Goal: Information Seeking & Learning: Find specific fact

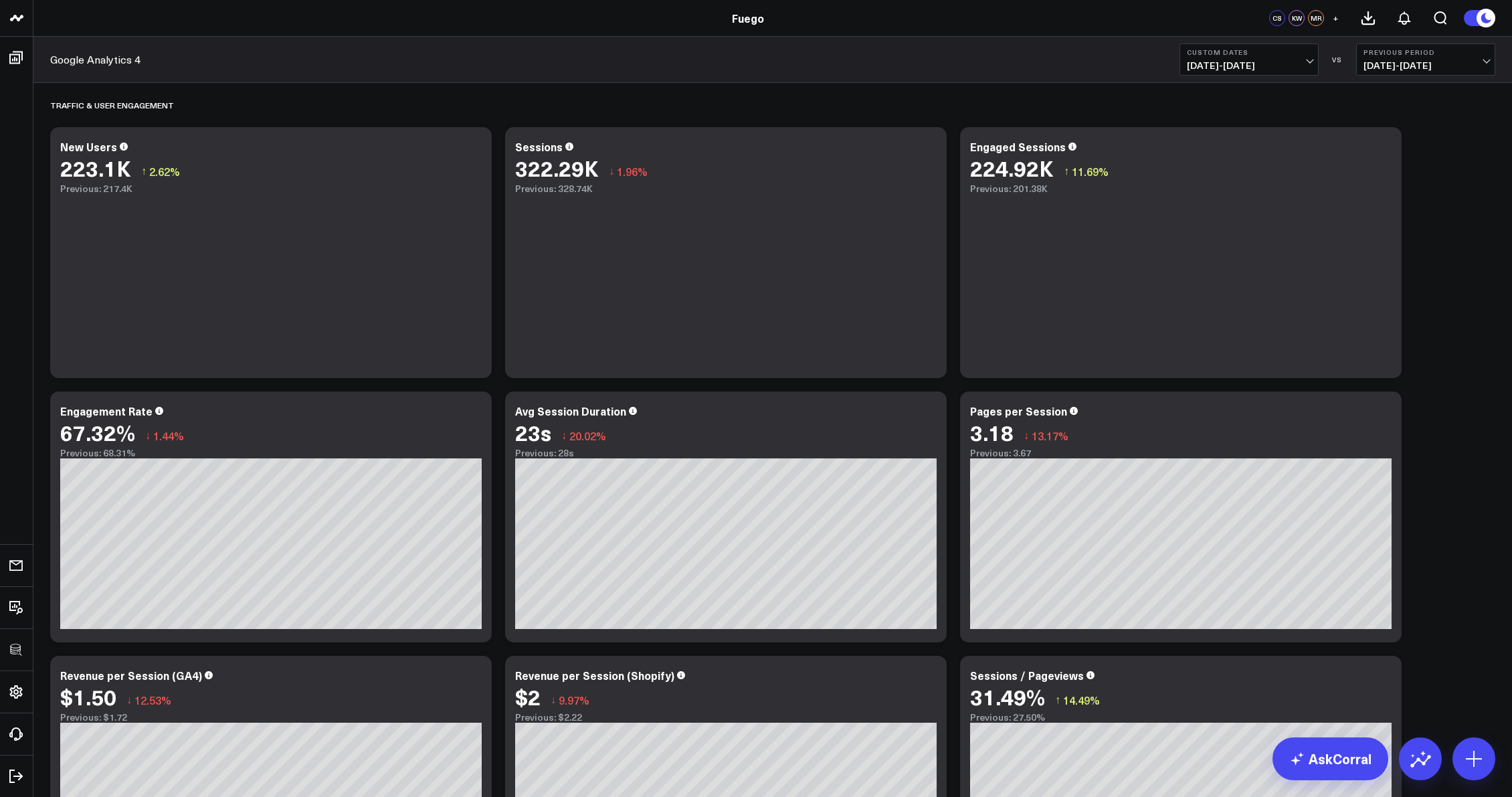
drag, startPoint x: 0, startPoint y: 0, endPoint x: 1235, endPoint y: 705, distance: 1422.1
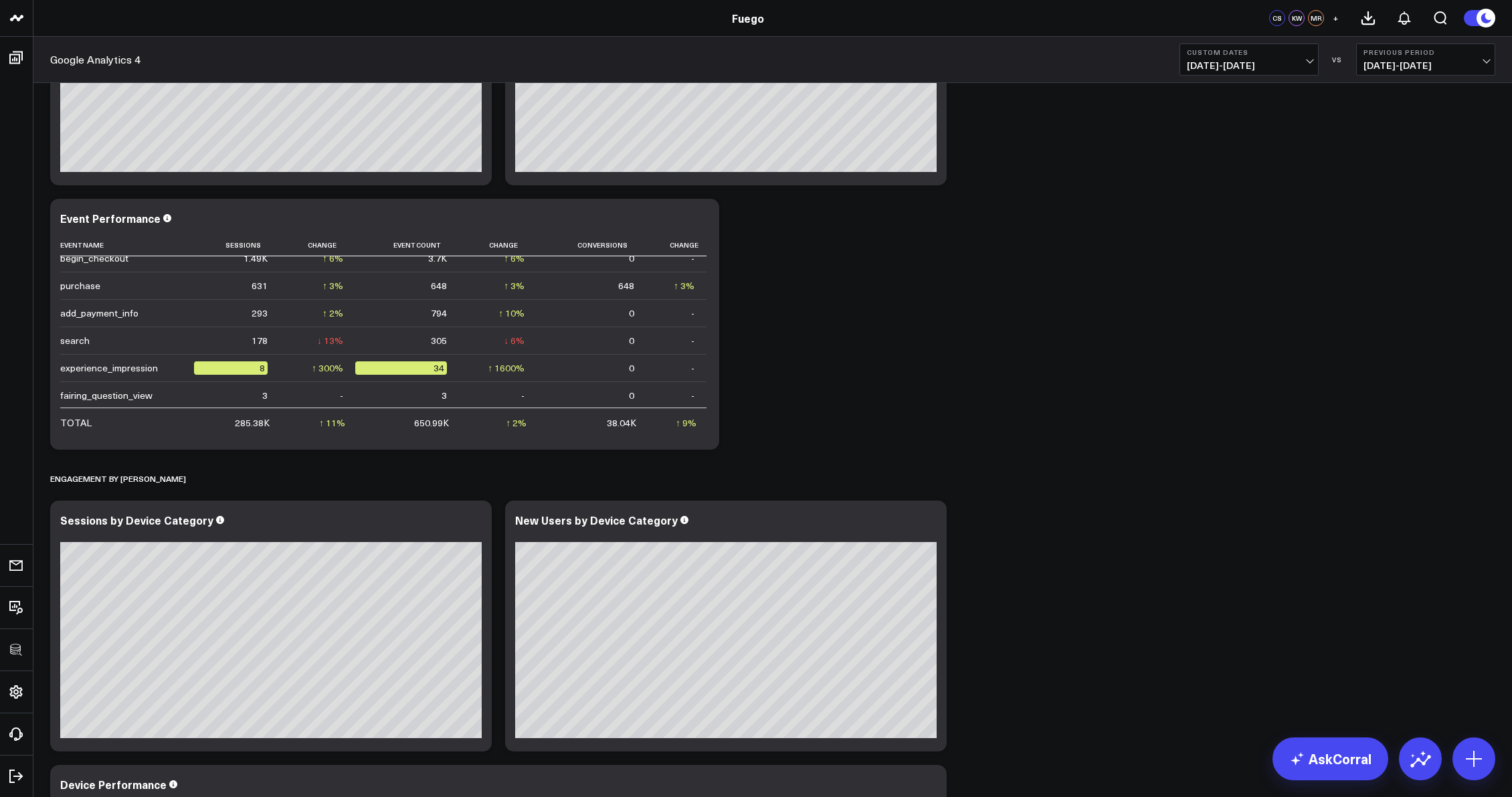
click at [1348, 759] on link "AskCorral" at bounding box center [1330, 759] width 115 height 43
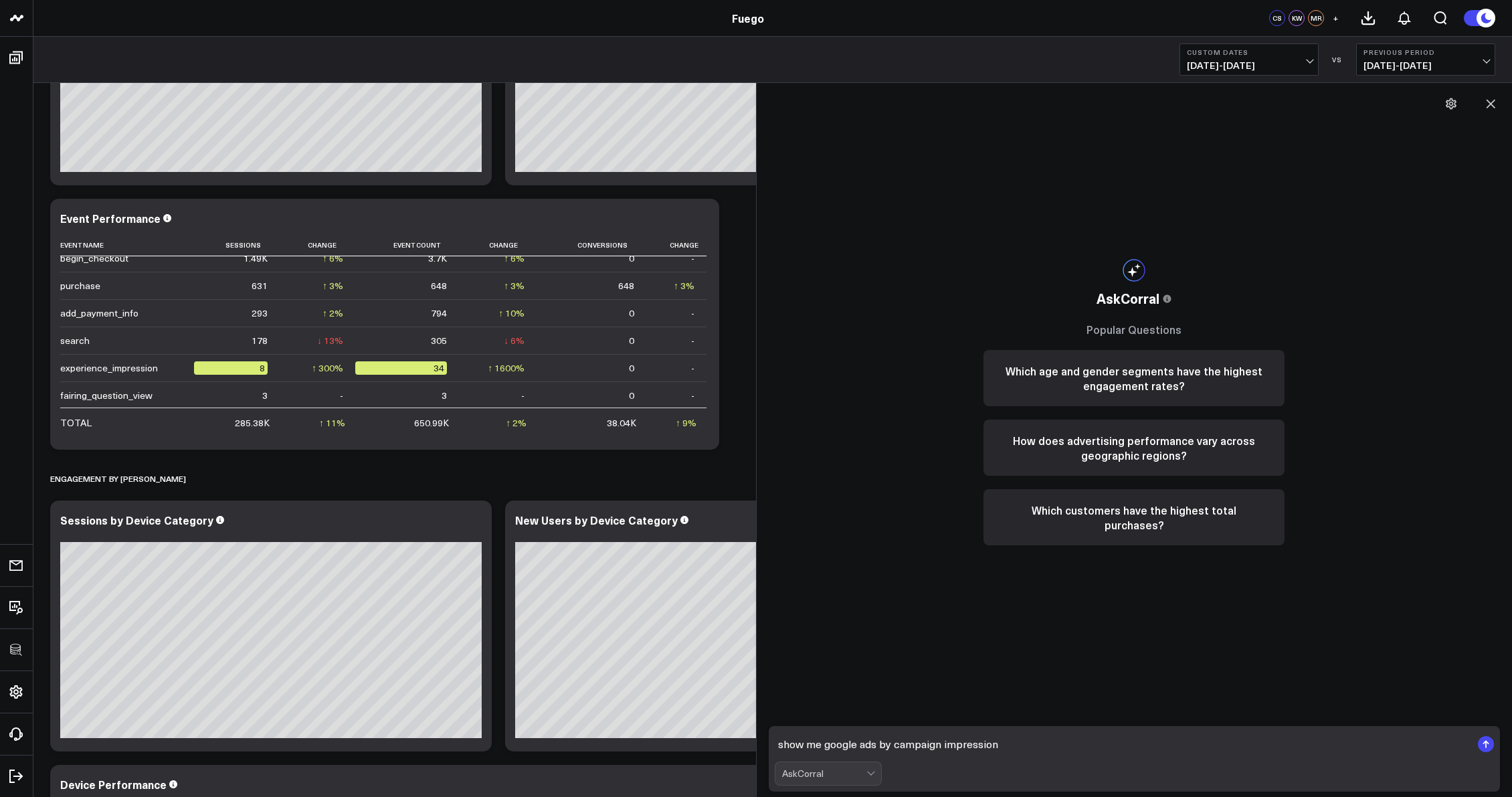
type textarea "show me google ads by campaign impressions"
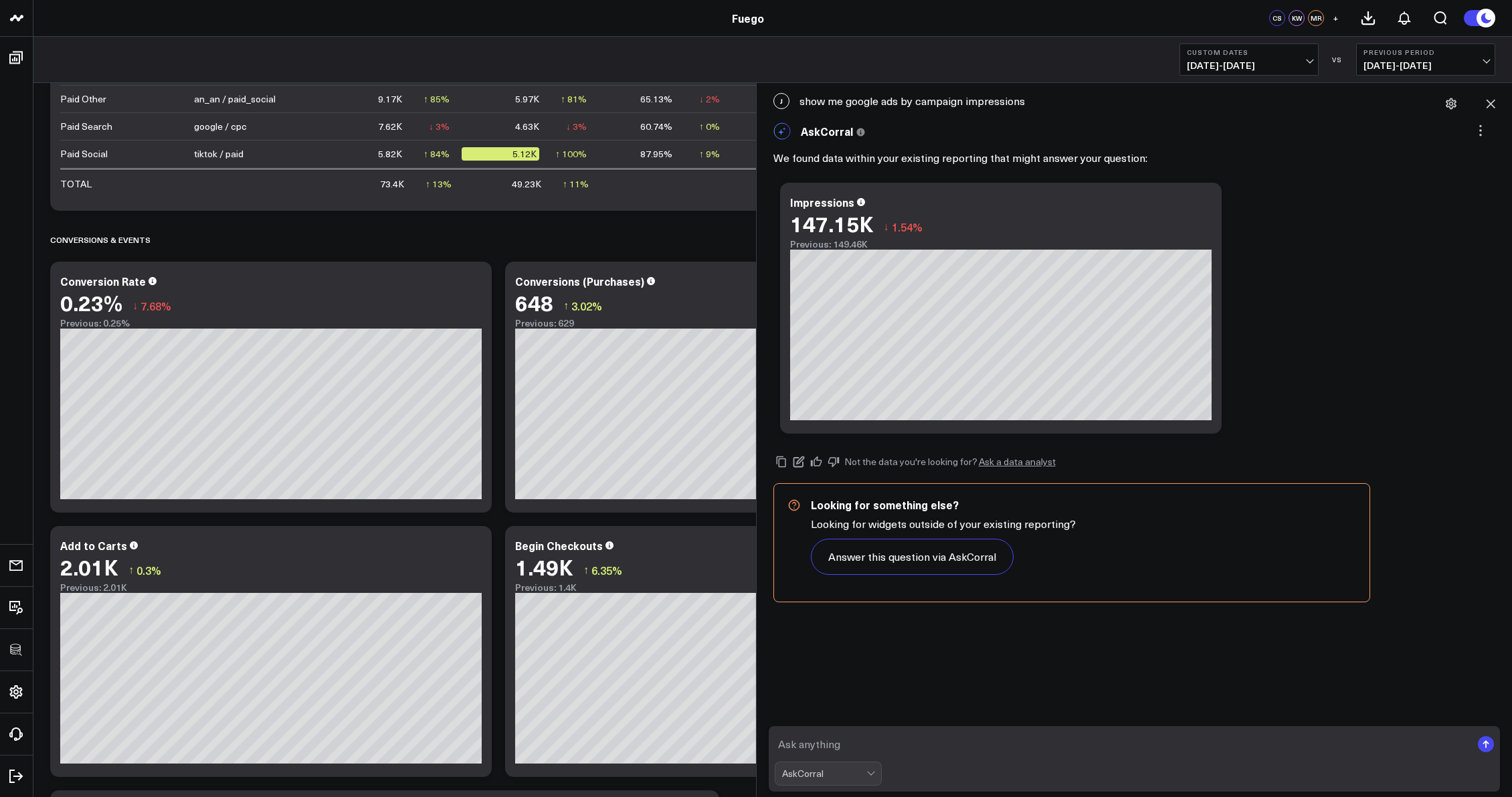
scroll to position [1257, 0]
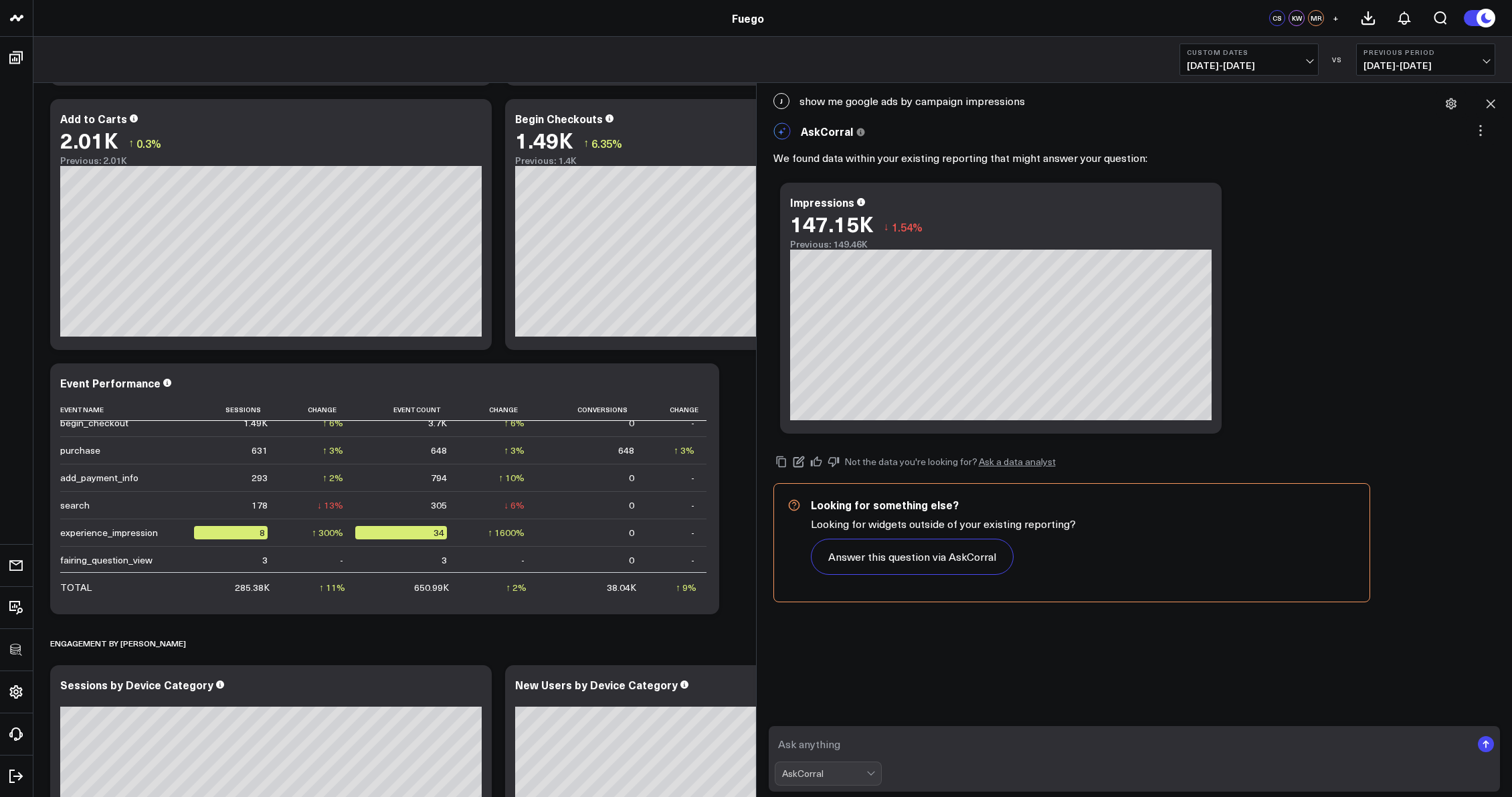
click at [1505, 428] on div "J show me google ads by campaign impressions AskCorral This feature is experime…" at bounding box center [1134, 441] width 756 height 714
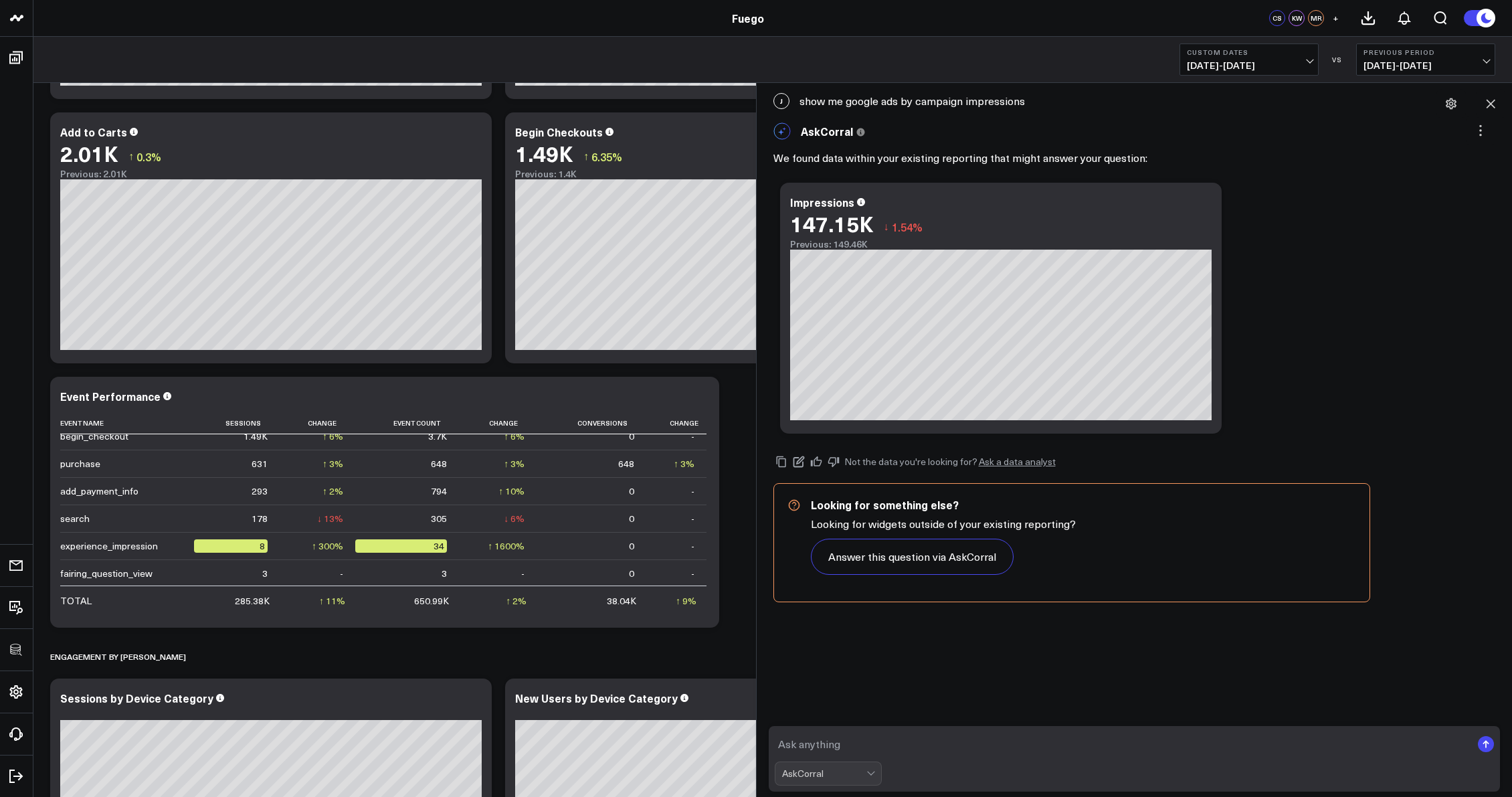
click at [826, 743] on textarea at bounding box center [1123, 744] width 697 height 24
type textarea "Show me this by Campaign Name"
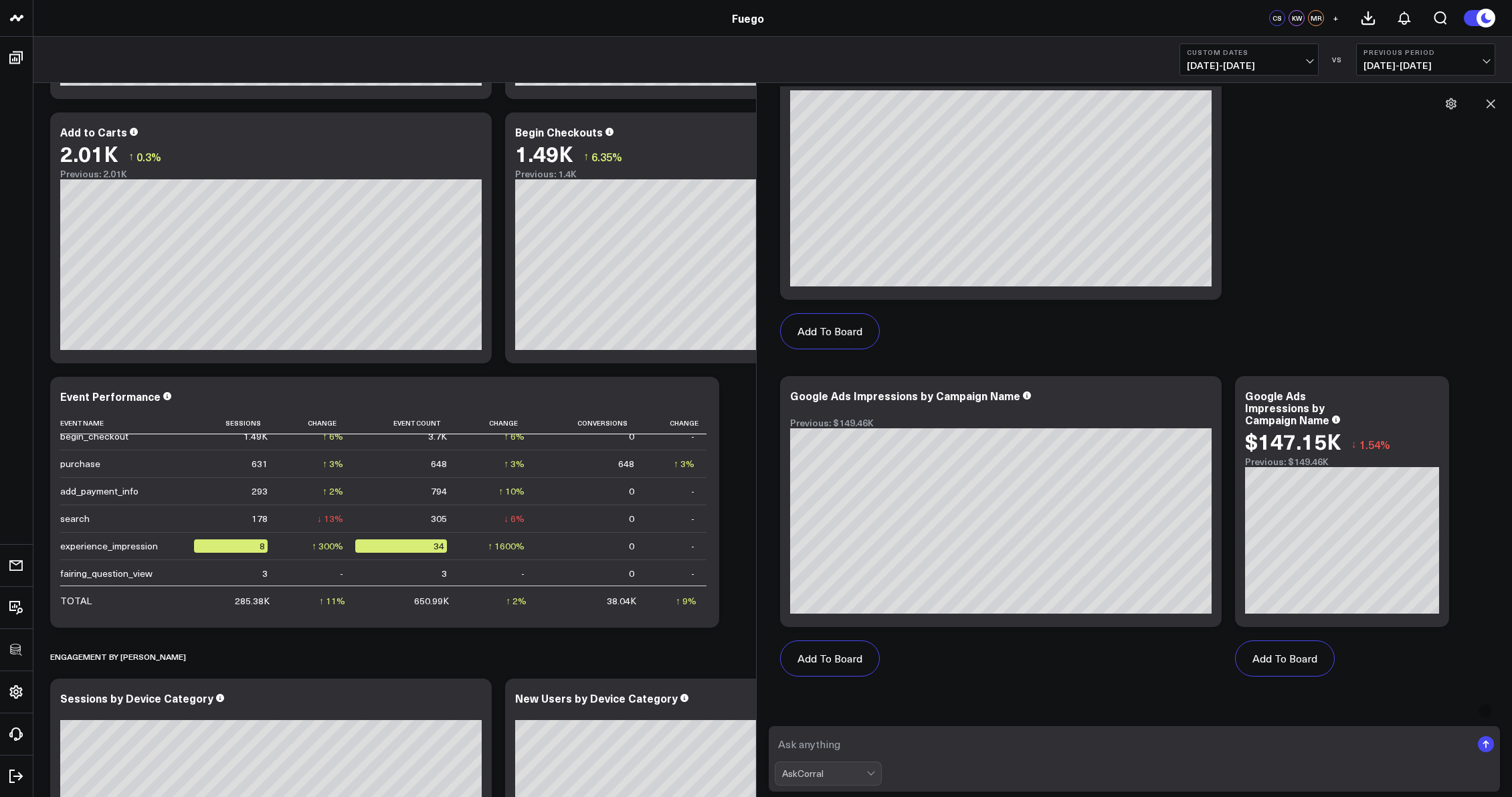
scroll to position [1559, 0]
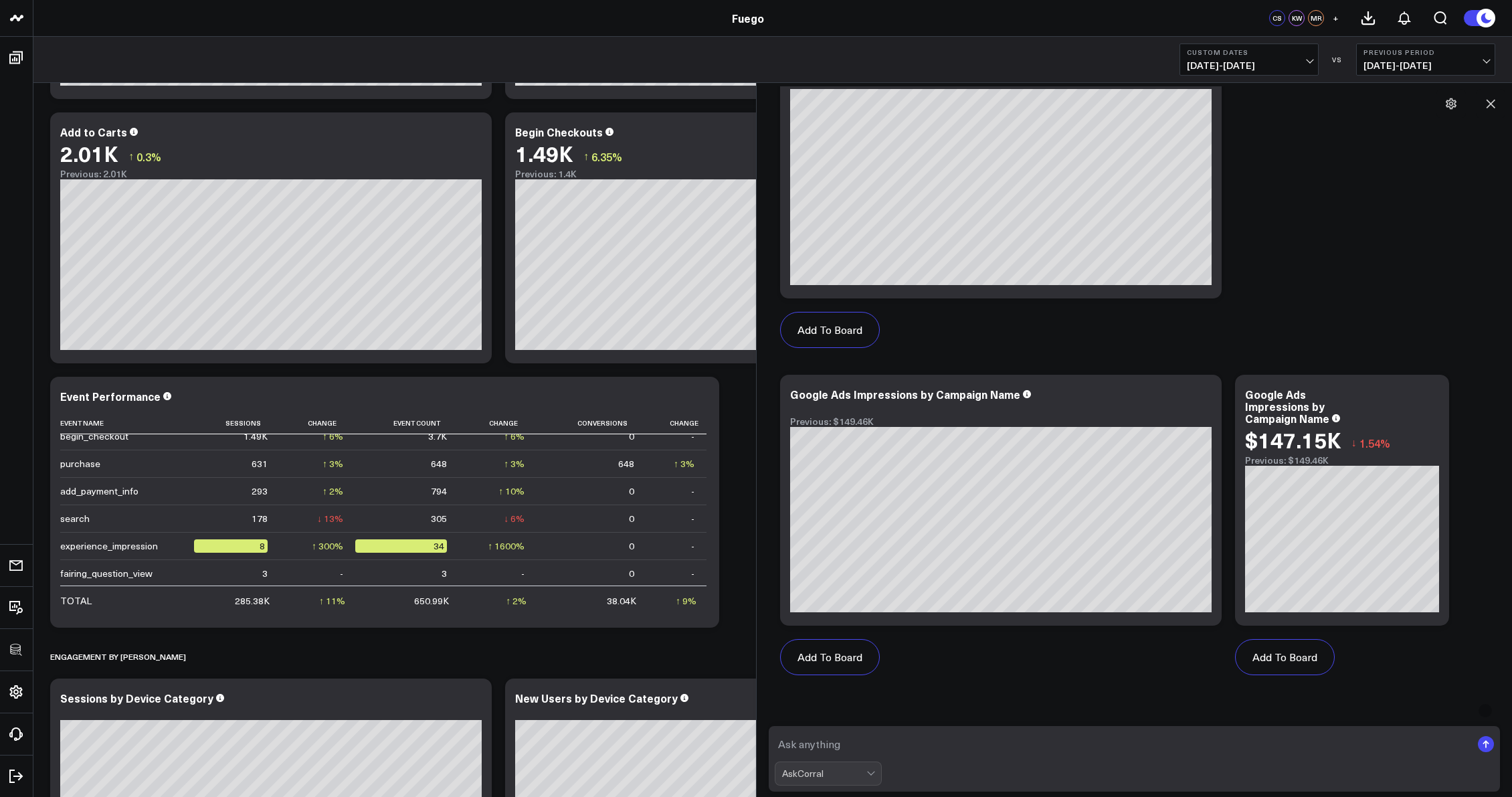
drag, startPoint x: 826, startPoint y: 747, endPoint x: 819, endPoint y: 747, distance: 7.0
click at [826, 747] on textarea at bounding box center [1123, 744] width 697 height 24
type textarea "a"
type textarea "show the same by clicks"
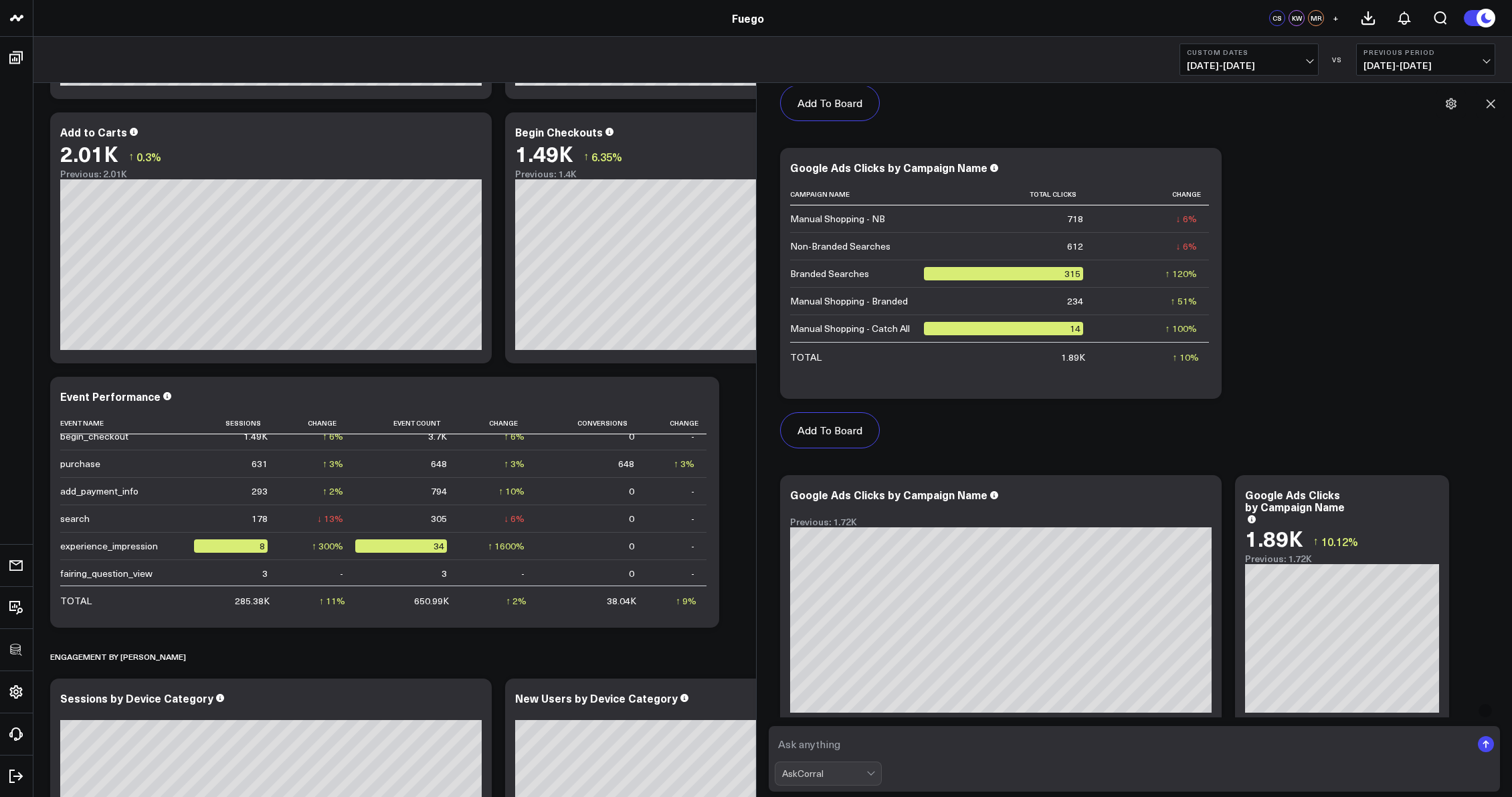
scroll to position [3015, 0]
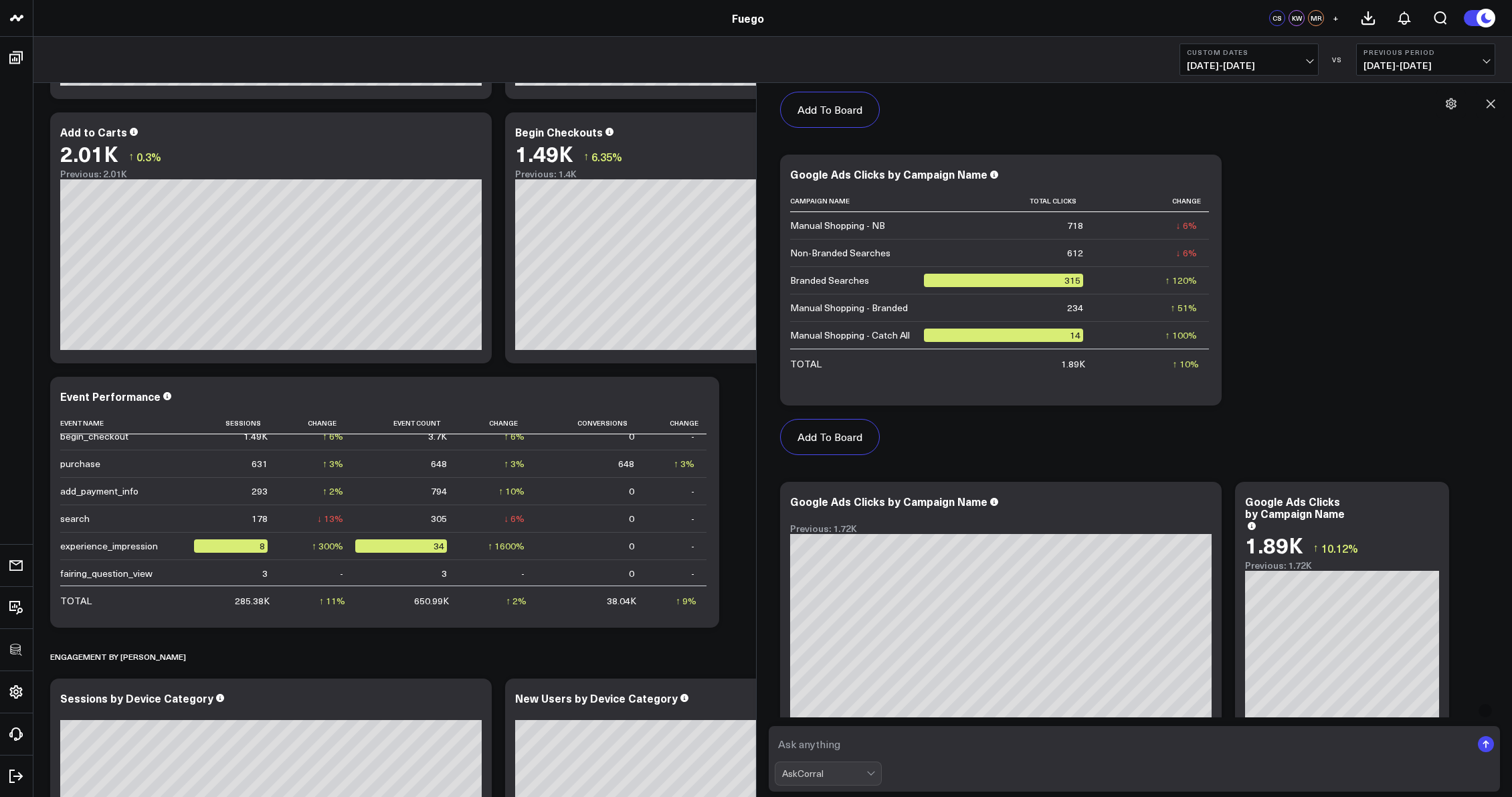
click at [835, 739] on textarea at bounding box center [1123, 744] width 697 height 24
type textarea "What are the total number of Key Events from GA4 data"
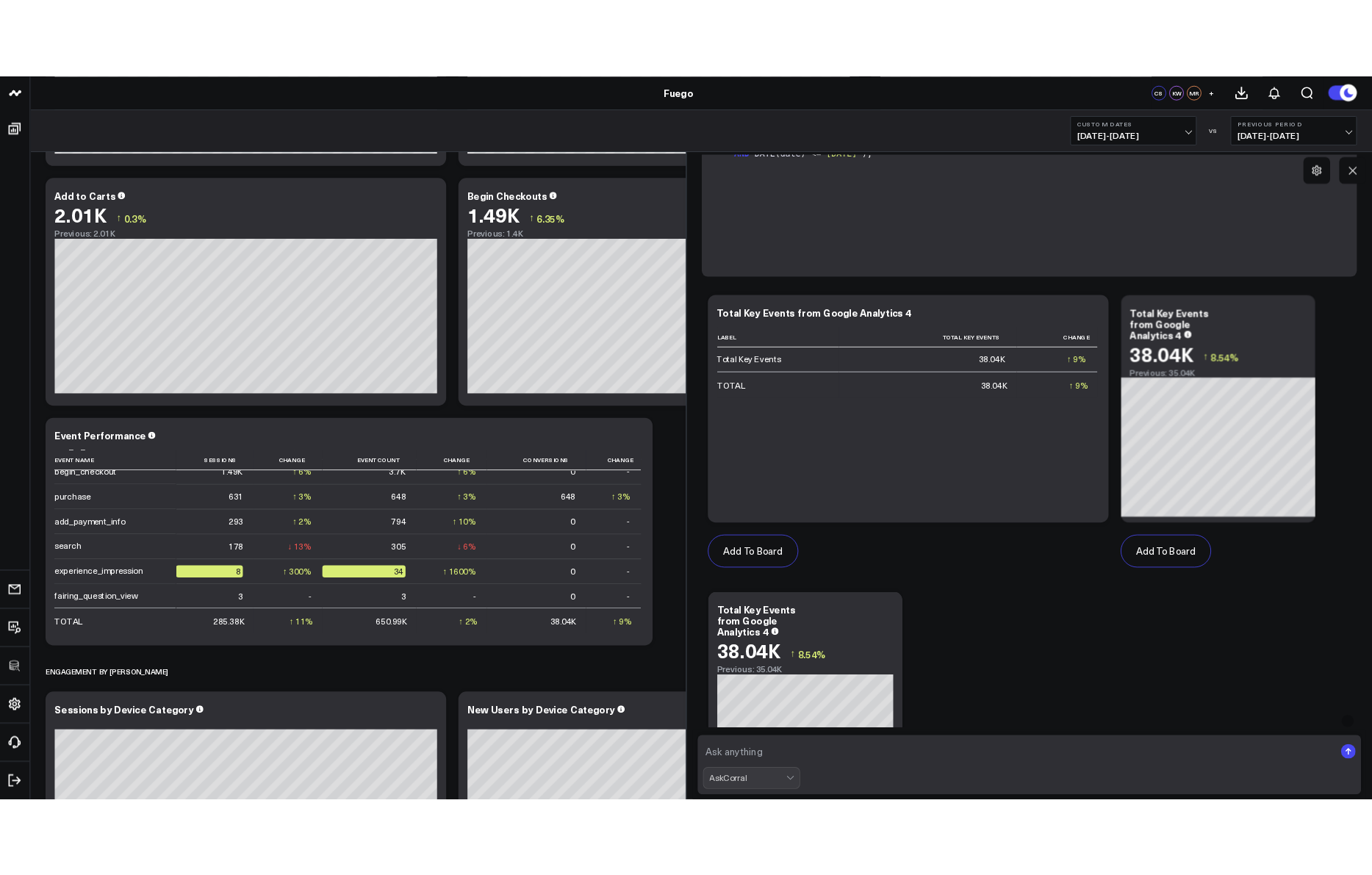
scroll to position [4647, 0]
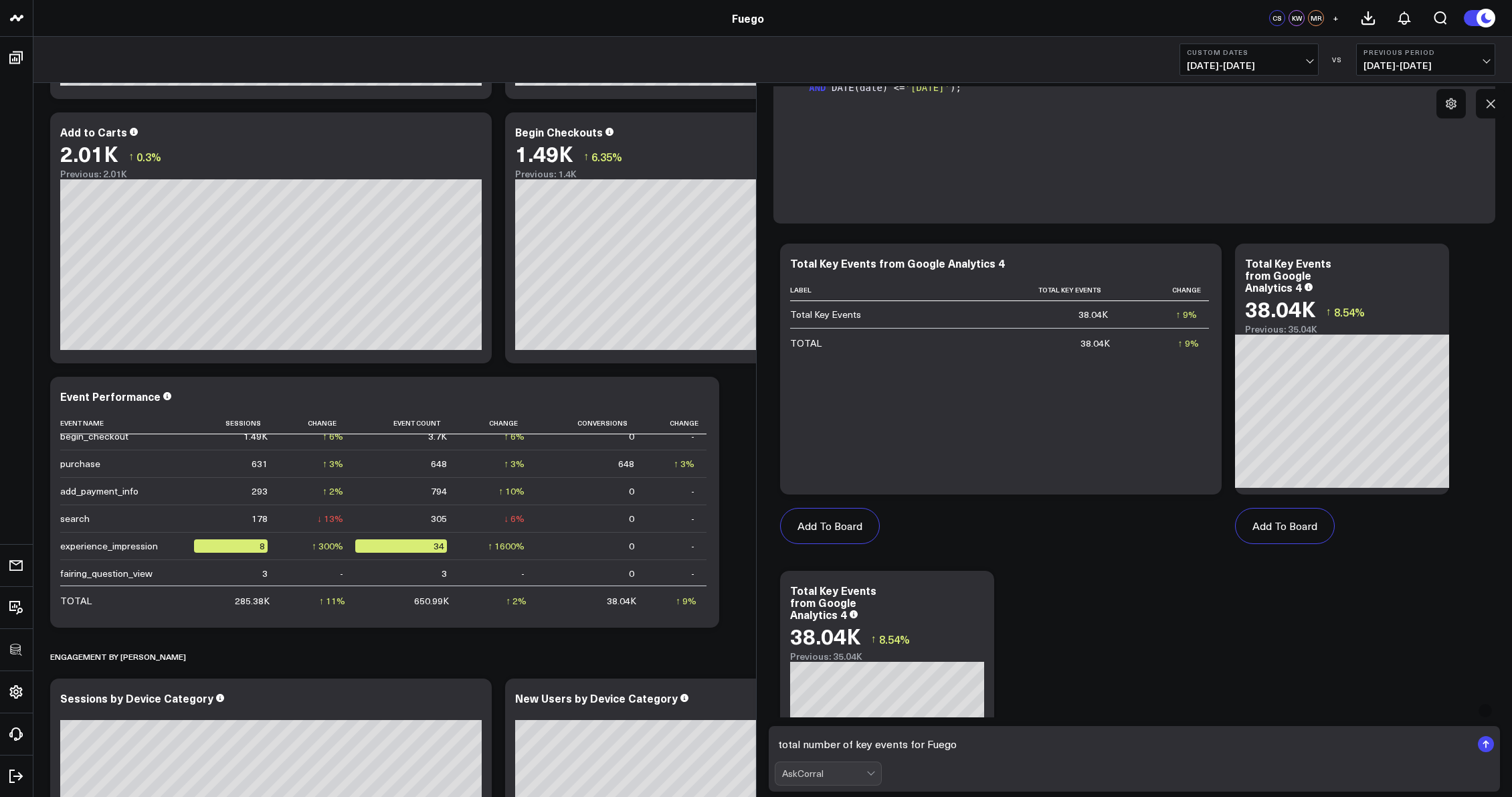
click at [985, 743] on textarea "total number of key events for Fuego" at bounding box center [1123, 744] width 697 height 24
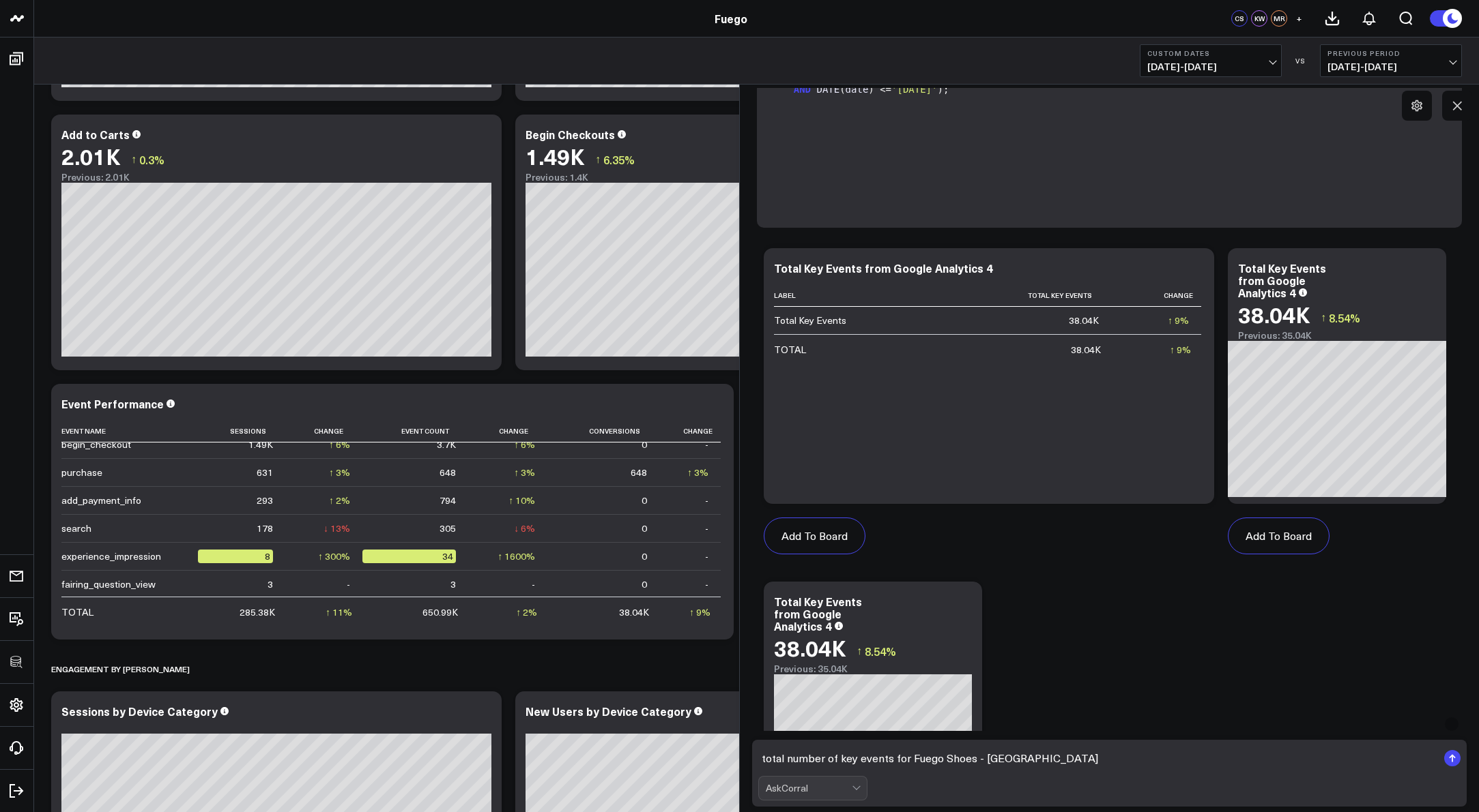
type textarea "total number of key events for Fuego Shoes - GA4"
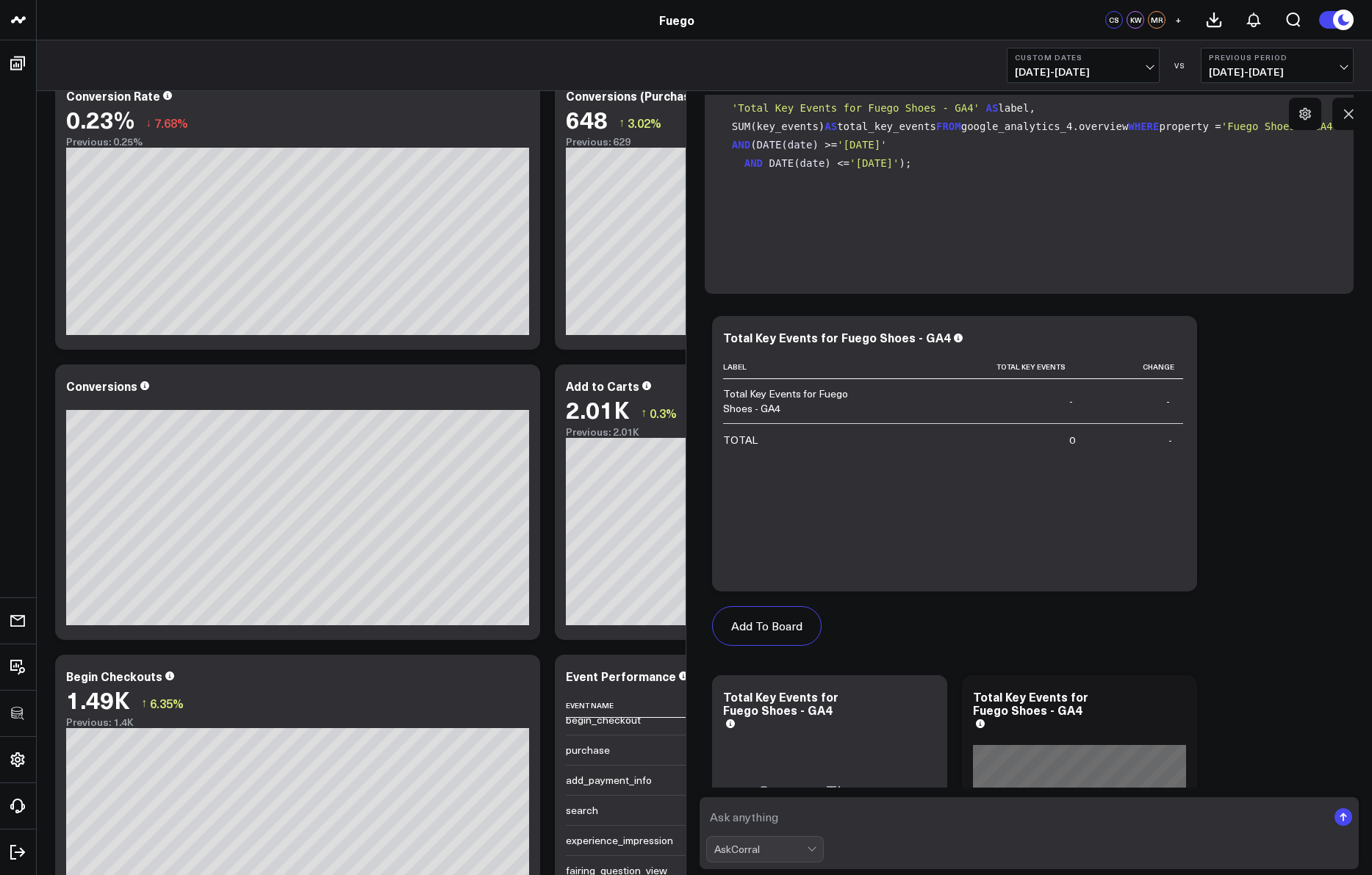
scroll to position [7223, 0]
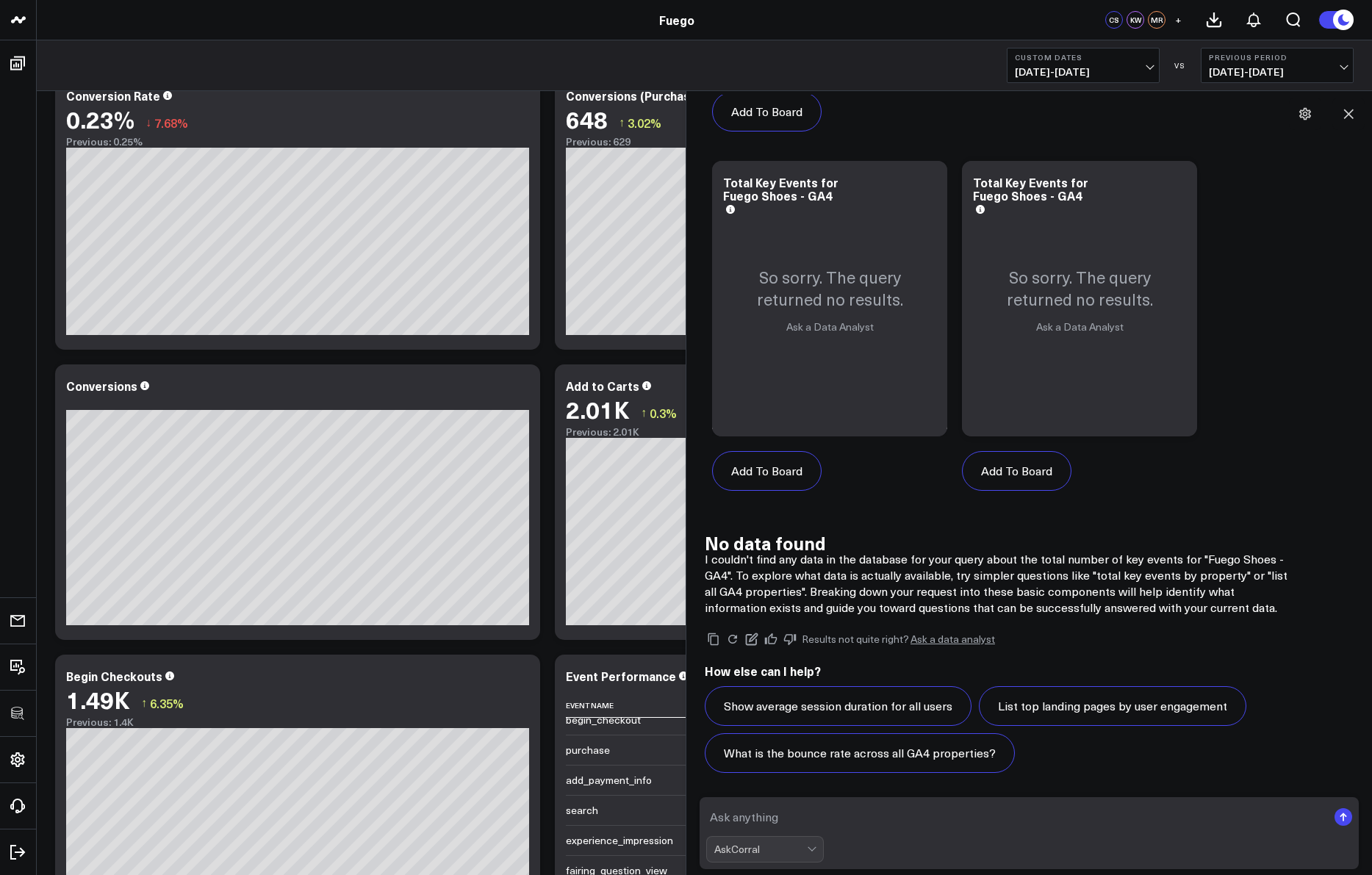
click at [833, 828] on textarea at bounding box center [1017, 817] width 621 height 27
type textarea "total number of key events in paid search"
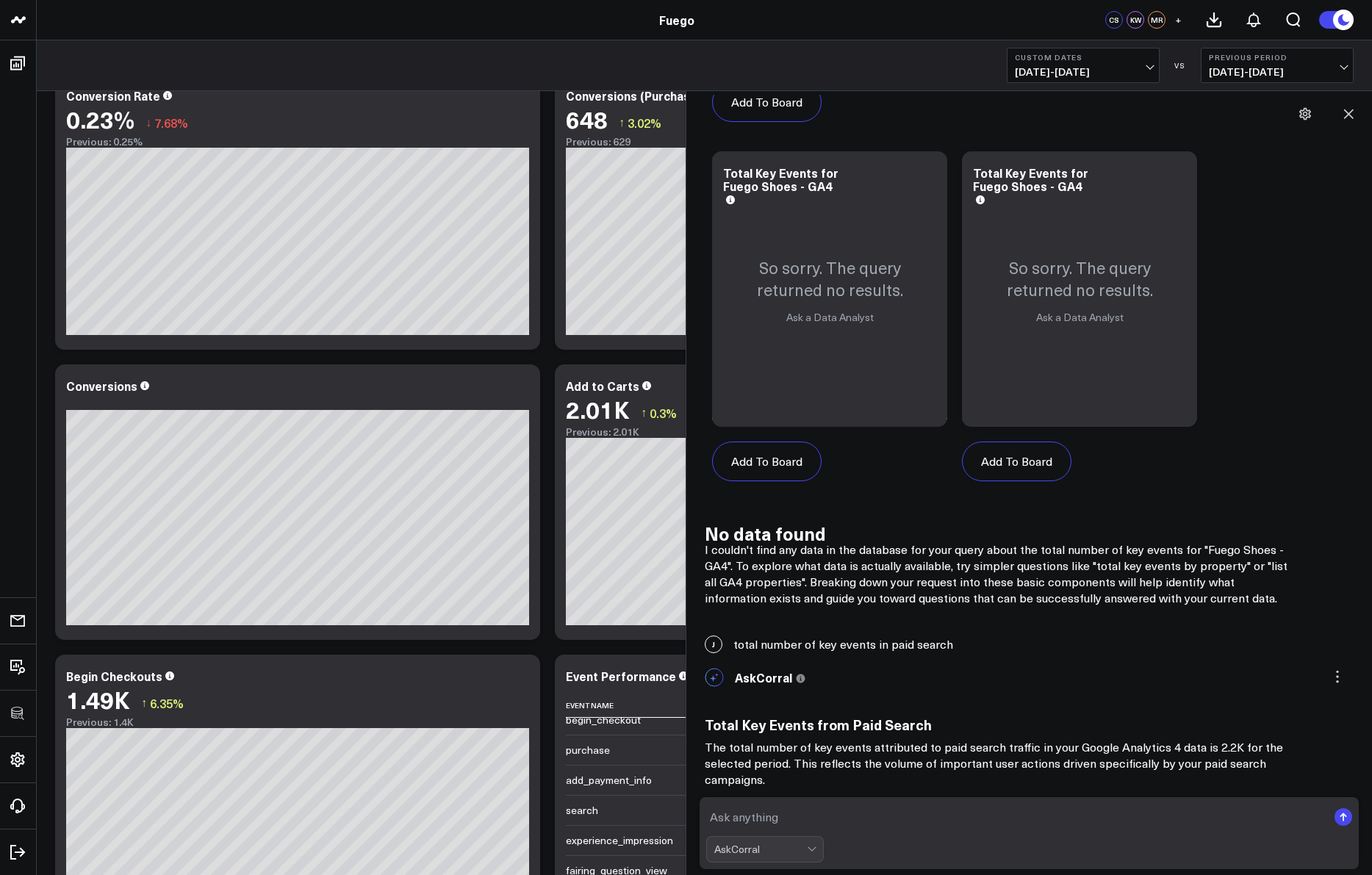
scroll to position [7406, 0]
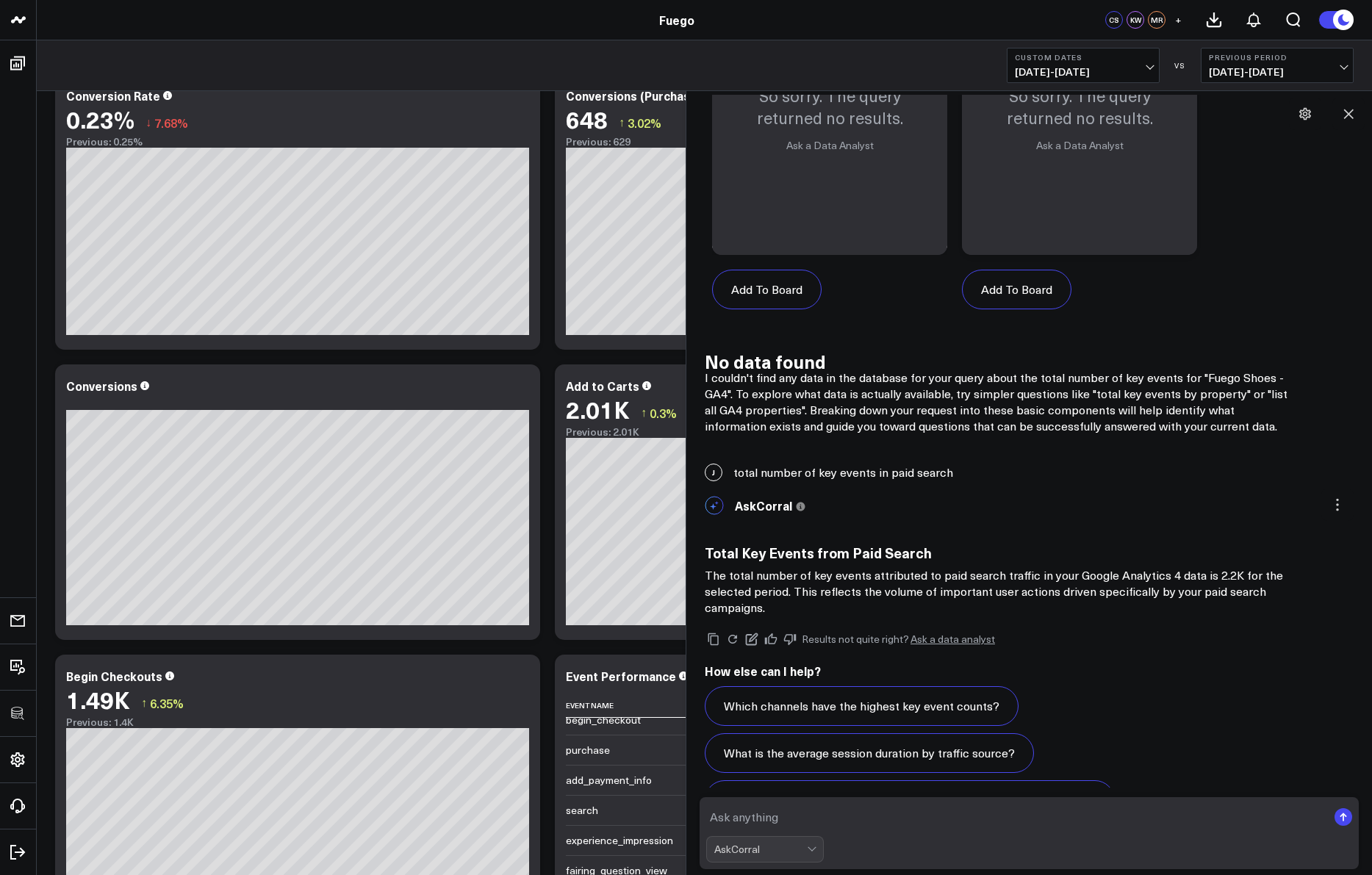
click at [786, 815] on textarea at bounding box center [1017, 817] width 621 height 27
type textarea "if channel=Paid Serach and Session Source / Medium = google/cpc what is the tot…"
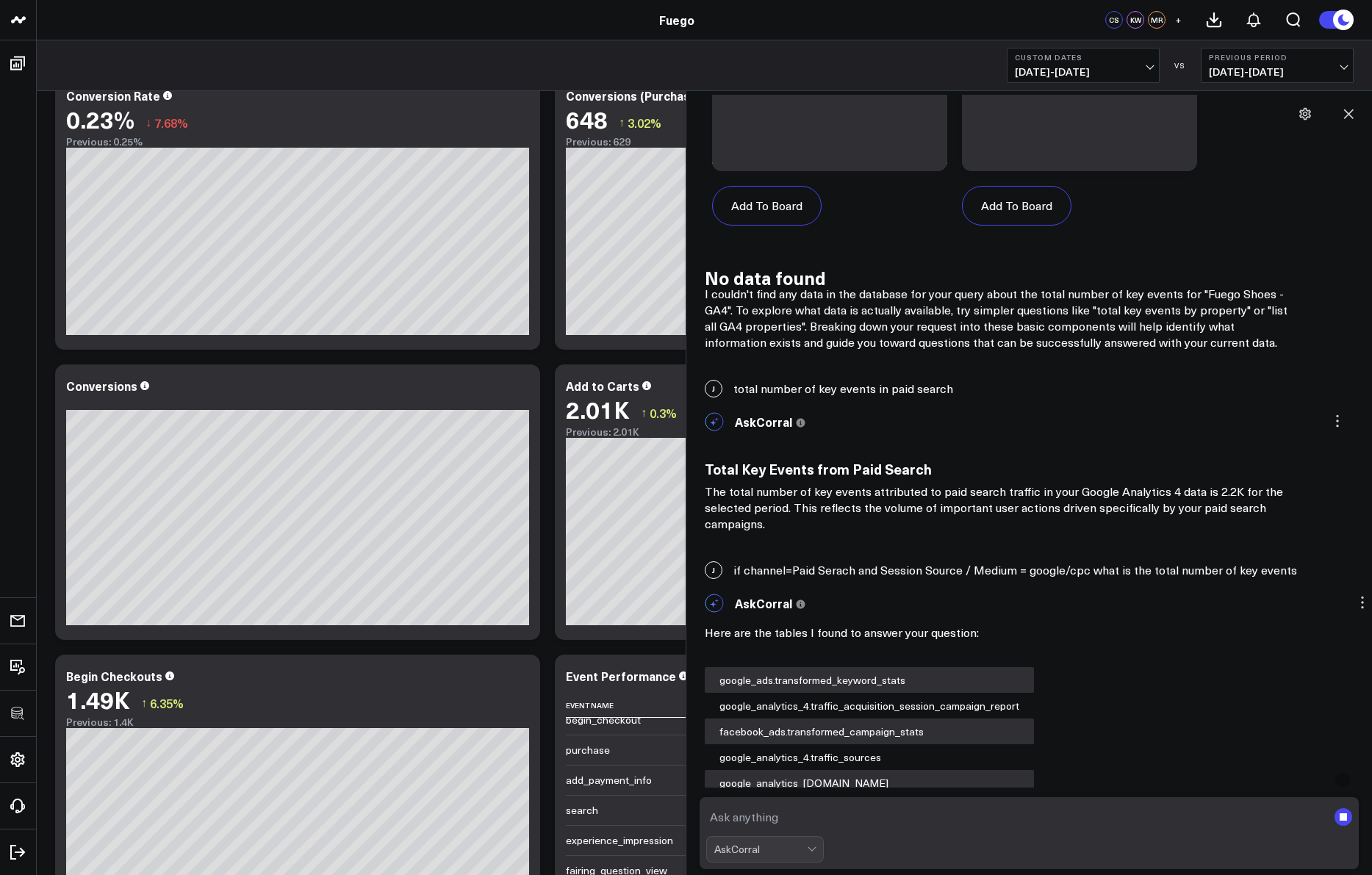
scroll to position [7488, 0]
click at [749, 819] on textarea at bounding box center [1017, 817] width 621 height 27
type textarea "what is the traffic acquisition:session primary channel group(default channel g…"
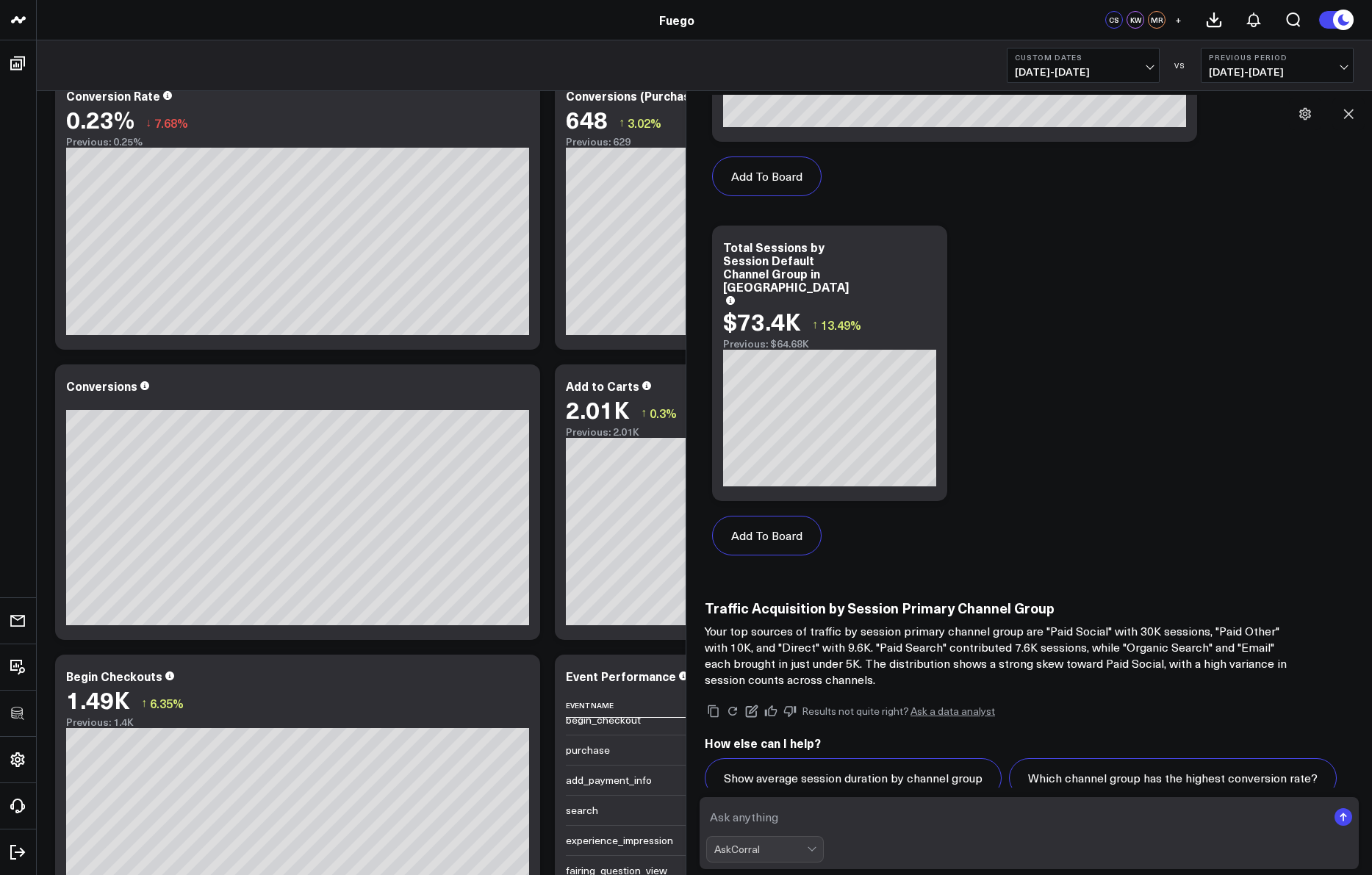
scroll to position [10899, 0]
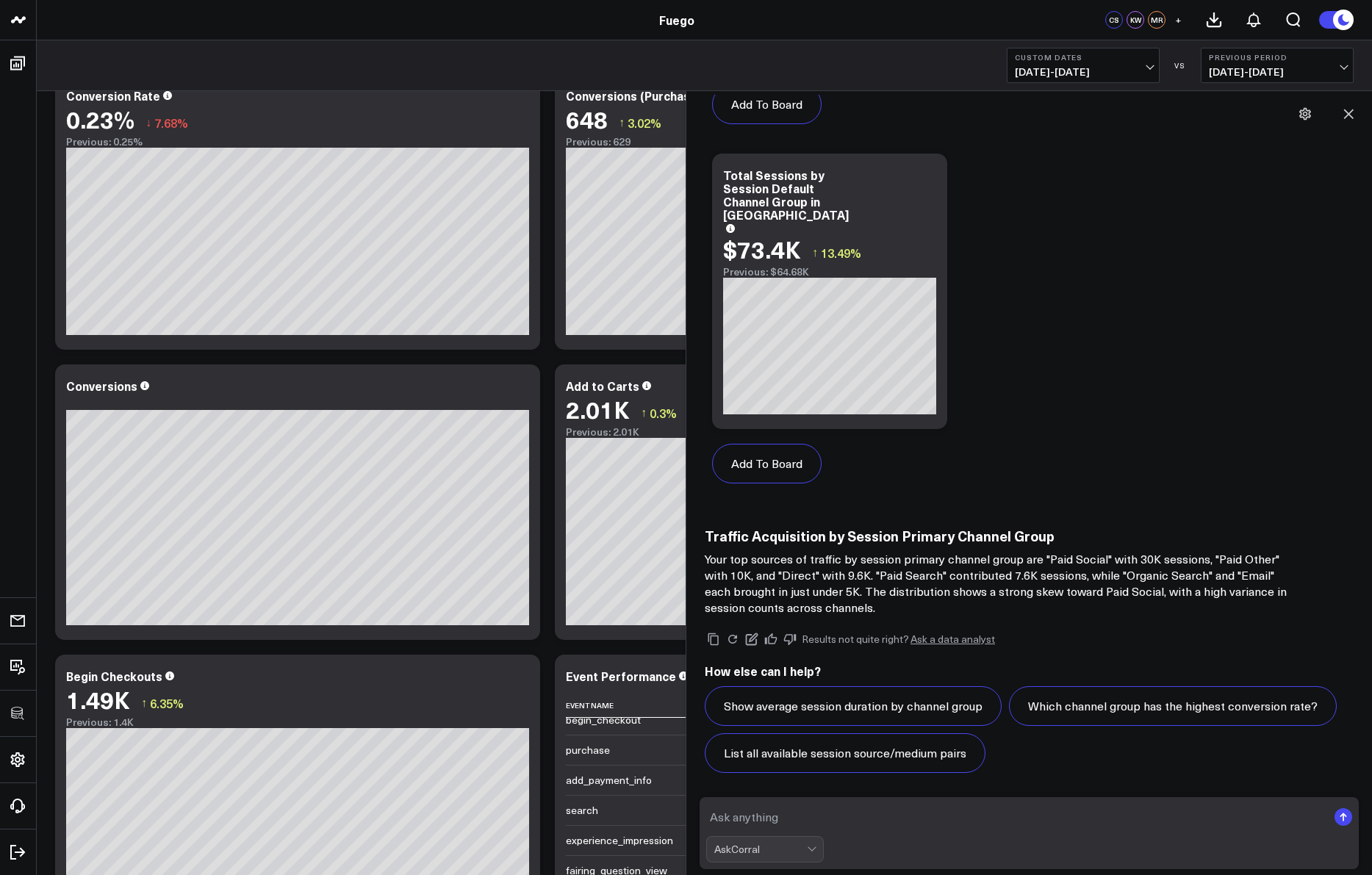
click at [788, 814] on textarea at bounding box center [1017, 817] width 621 height 27
type textarea "break this down by engagement rate"
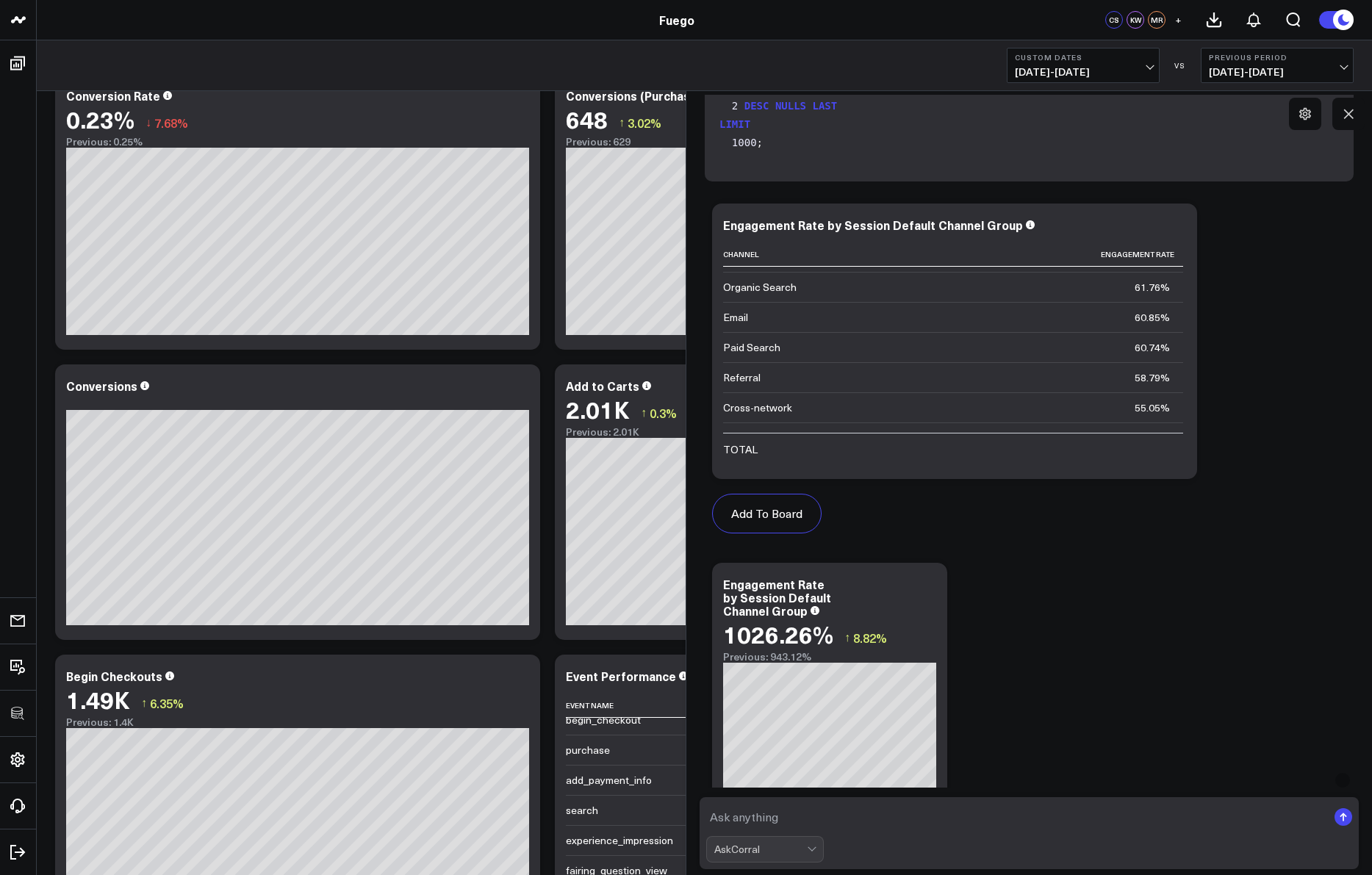
scroll to position [240, 0]
